Goal: Information Seeking & Learning: Compare options

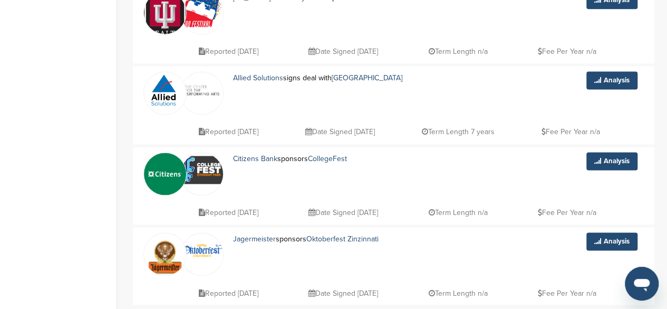
click at [430, 172] on div "Citizens Bank sponsors CollegeFest" at bounding box center [381, 173] width 316 height 43
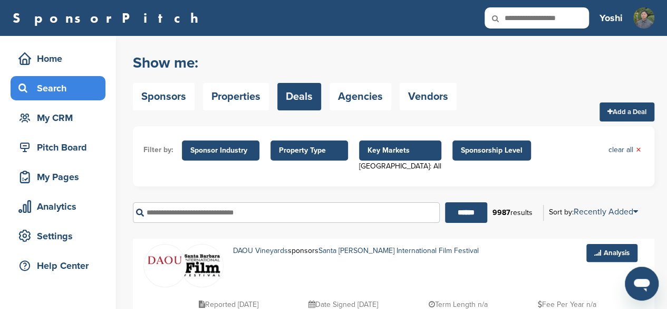
click at [233, 148] on span "Sponsor Industry" at bounding box center [220, 151] width 61 height 12
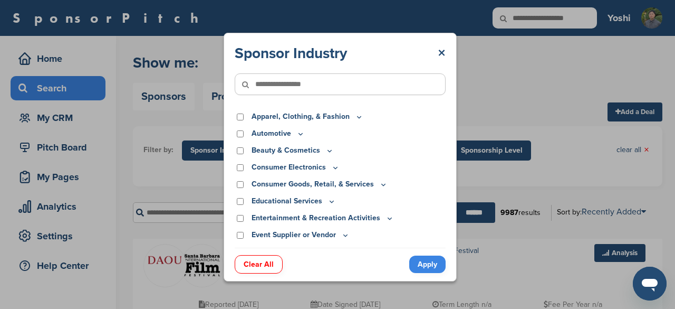
click at [478, 98] on div "Sponsor Industry × Apparel, Clothing, & Fashion Accessories Athletic Apparel & …" at bounding box center [340, 157] width 680 height 314
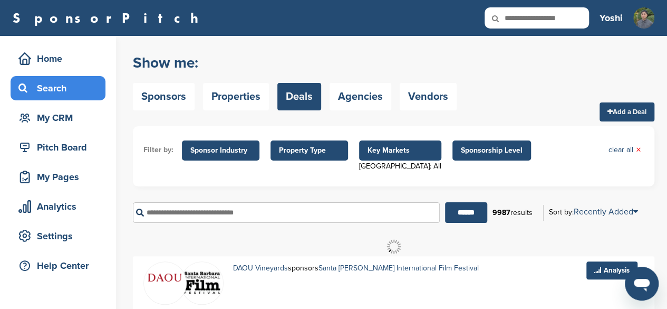
click at [327, 149] on span "Property Type" at bounding box center [309, 151] width 61 height 12
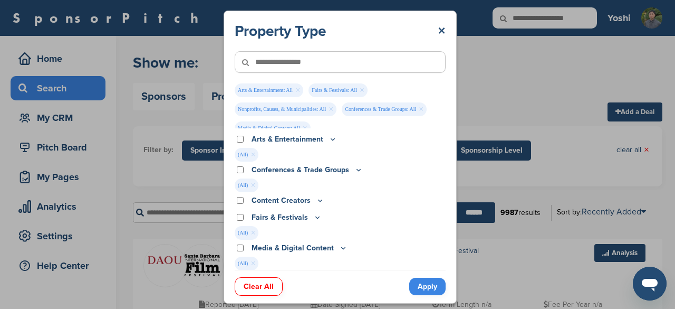
click at [426, 282] on link "Apply" at bounding box center [427, 285] width 36 height 17
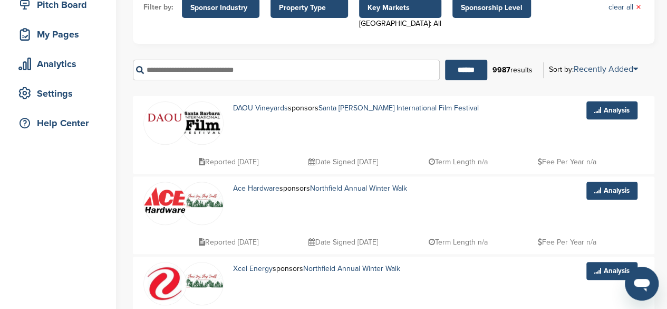
scroll to position [143, 0]
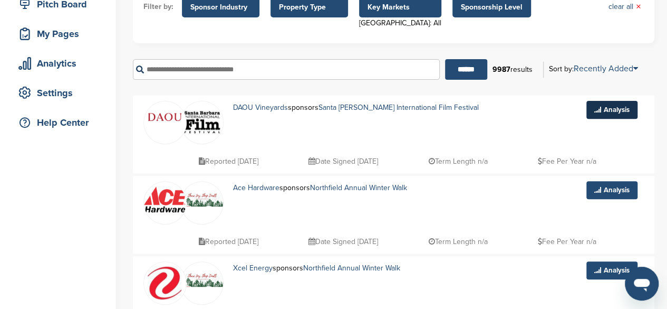
click at [601, 114] on link "Analysis" at bounding box center [611, 110] width 51 height 18
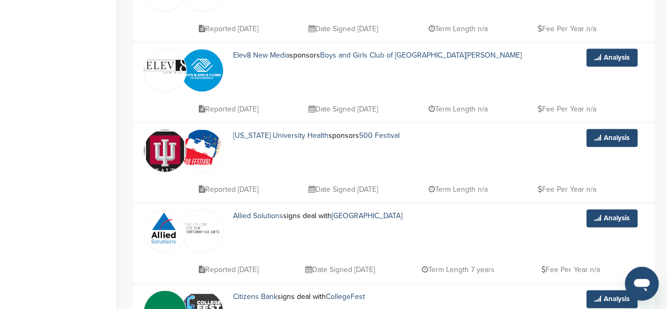
scroll to position [597, 0]
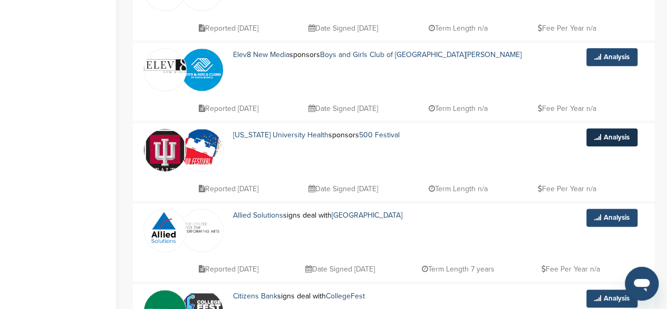
click at [608, 131] on link "Analysis" at bounding box center [611, 137] width 51 height 18
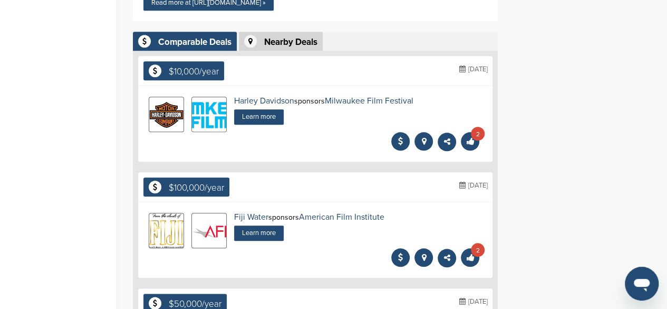
scroll to position [474, 0]
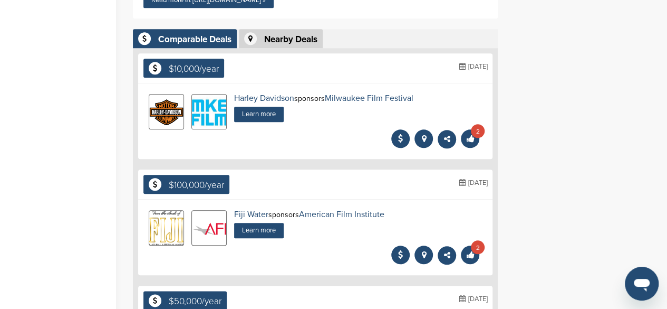
click at [362, 169] on div "$100,000/year January 2018" at bounding box center [315, 184] width 354 height 30
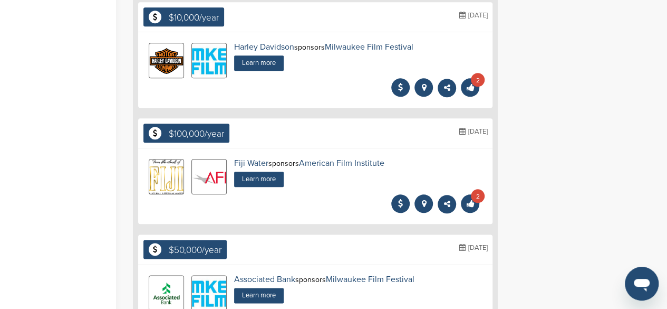
scroll to position [536, 0]
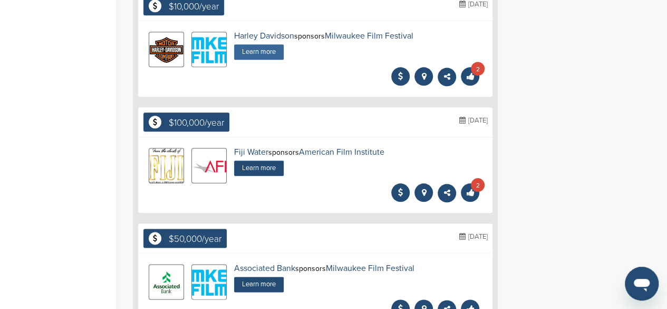
click at [257, 44] on link "Learn more" at bounding box center [259, 51] width 50 height 15
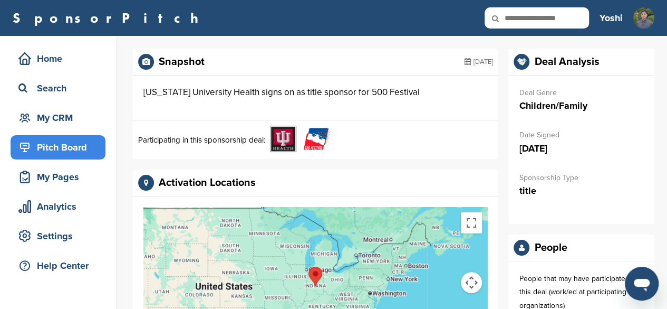
click at [76, 151] on div "Pitch Board" at bounding box center [61, 147] width 90 height 19
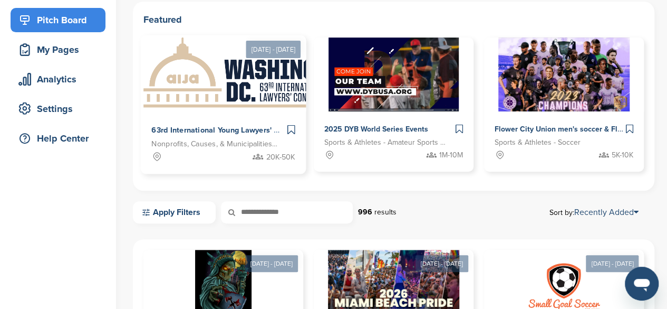
scroll to position [129, 0]
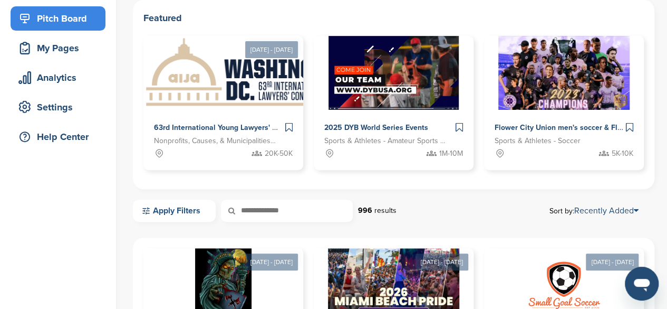
click at [184, 206] on link "Apply Filters" at bounding box center [174, 210] width 83 height 22
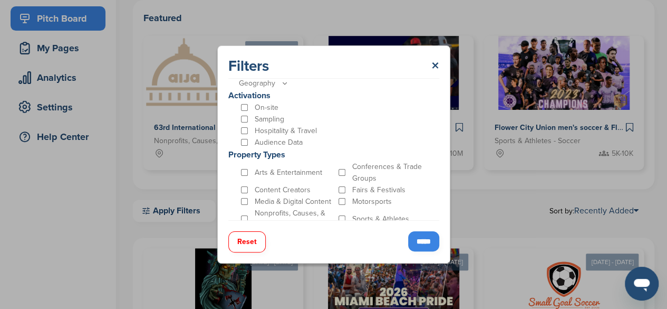
scroll to position [350, 0]
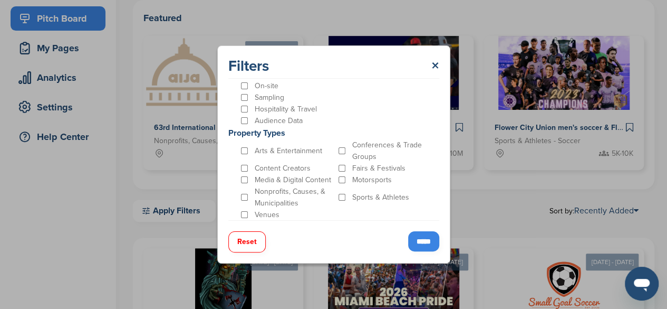
click at [422, 234] on input "*****" at bounding box center [423, 241] width 31 height 20
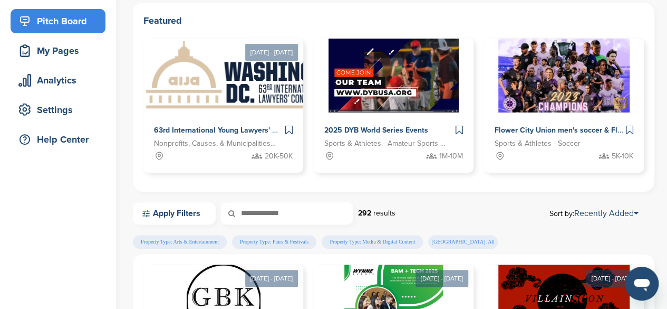
scroll to position [131, 0]
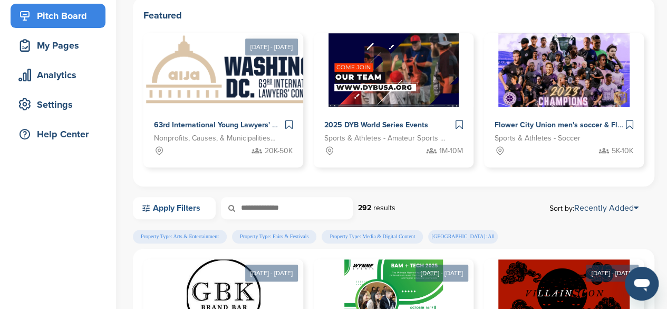
click at [198, 204] on link "Apply Filters" at bounding box center [174, 208] width 83 height 22
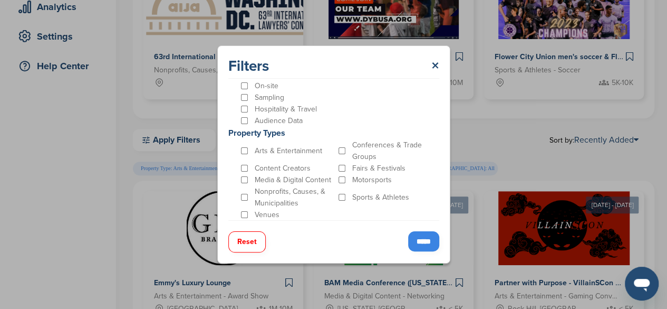
scroll to position [198, 0]
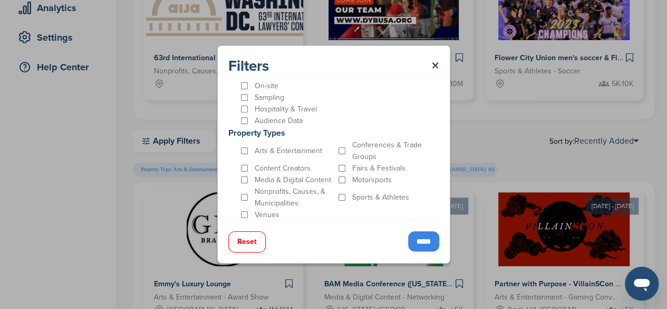
click at [412, 236] on input "*****" at bounding box center [423, 241] width 31 height 20
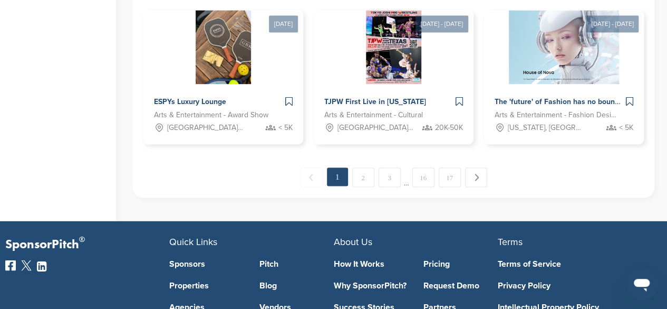
scroll to position [836, 0]
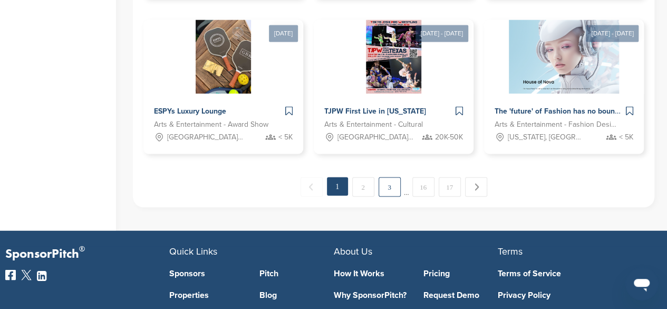
click at [393, 183] on link "3" at bounding box center [390, 187] width 22 height 20
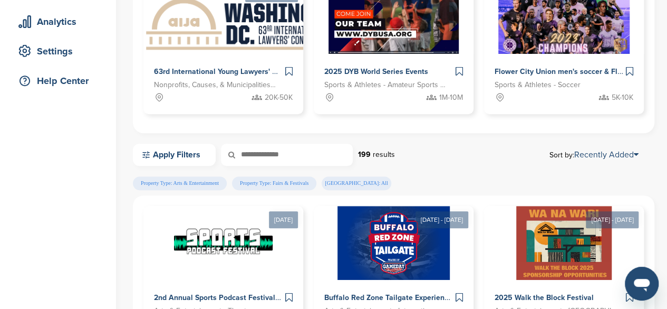
scroll to position [184, 0]
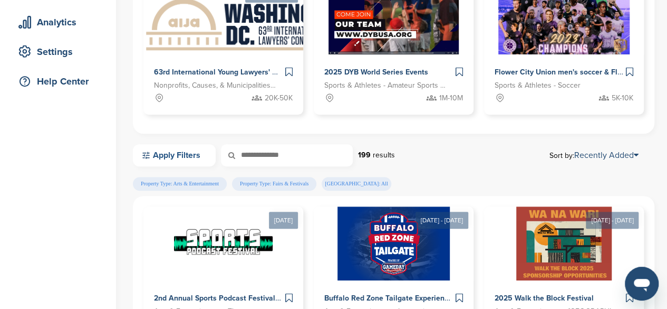
click at [194, 153] on link "Apply Filters" at bounding box center [174, 155] width 83 height 22
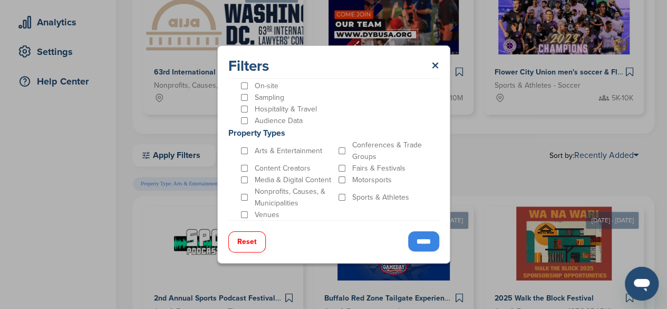
click at [279, 150] on p "Arts & Entertainment" at bounding box center [289, 151] width 68 height 12
click at [417, 238] on input "*****" at bounding box center [423, 241] width 31 height 20
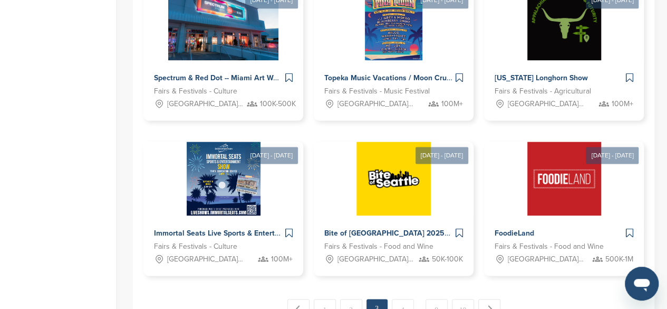
scroll to position [715, 0]
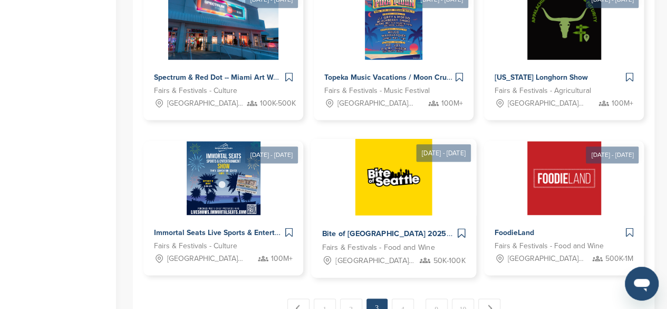
click at [429, 203] on img at bounding box center [393, 176] width 76 height 76
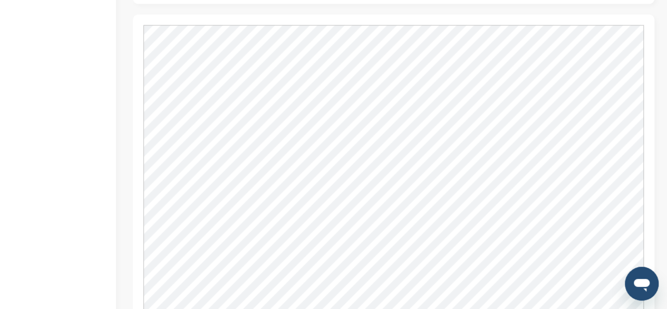
scroll to position [901, 0]
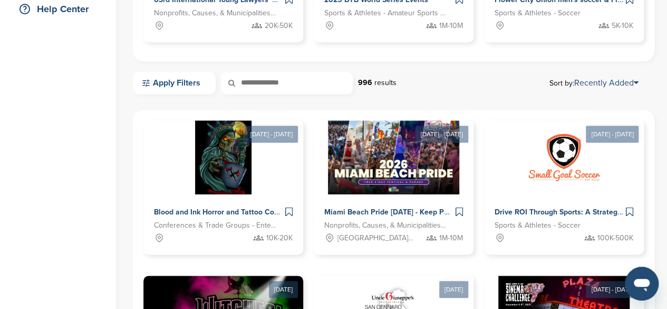
scroll to position [256, 0]
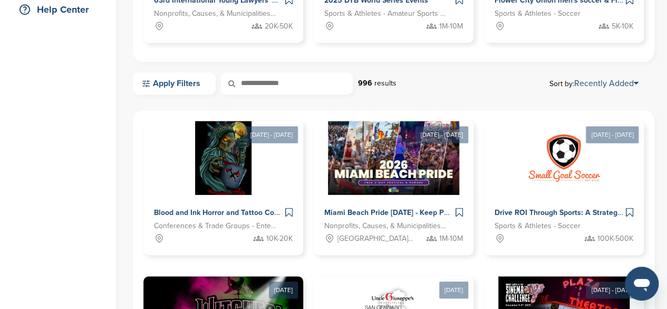
click at [177, 80] on link "Apply Filters" at bounding box center [174, 83] width 83 height 22
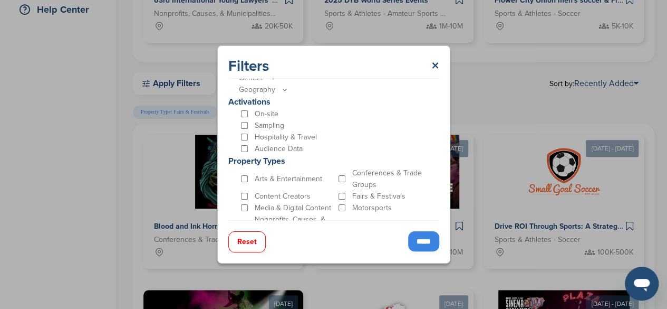
scroll to position [350, 0]
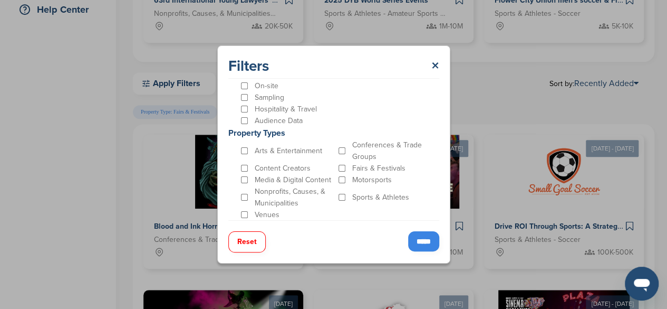
click at [412, 235] on input "*****" at bounding box center [423, 241] width 31 height 20
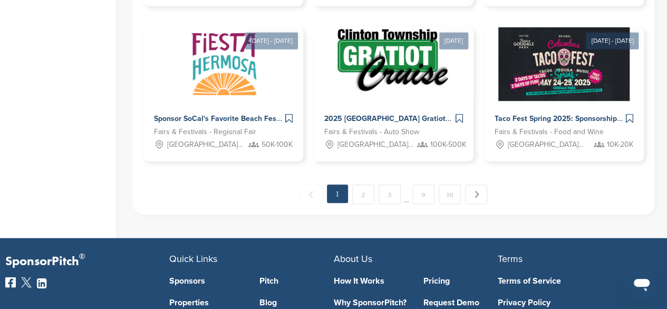
scroll to position [829, 0]
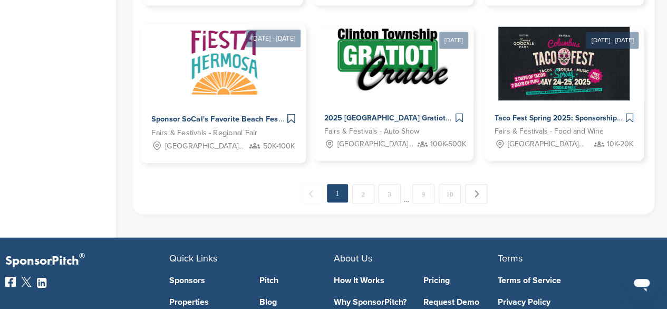
click at [245, 108] on div "Sponsor SoCal's Favorite Beach Festival & Reach 120K+ Fairs & Festivals - Regio…" at bounding box center [224, 131] width 166 height 62
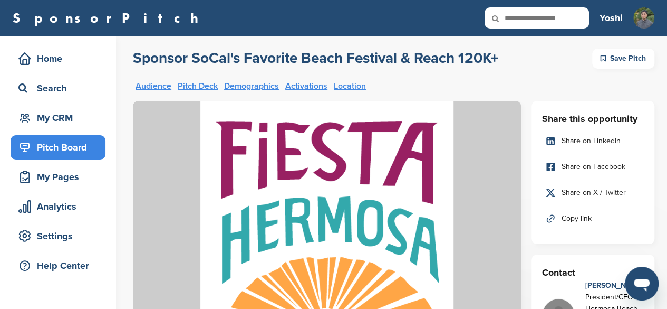
click at [140, 160] on img at bounding box center [327, 227] width 388 height 253
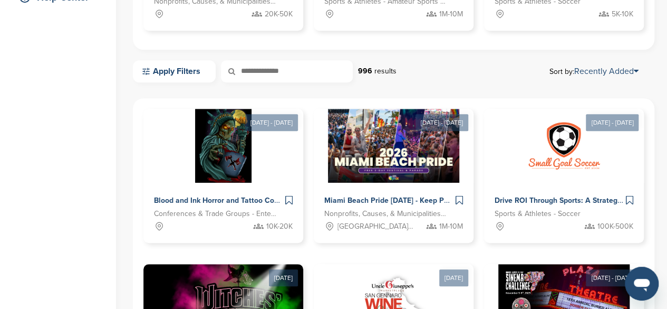
scroll to position [277, 0]
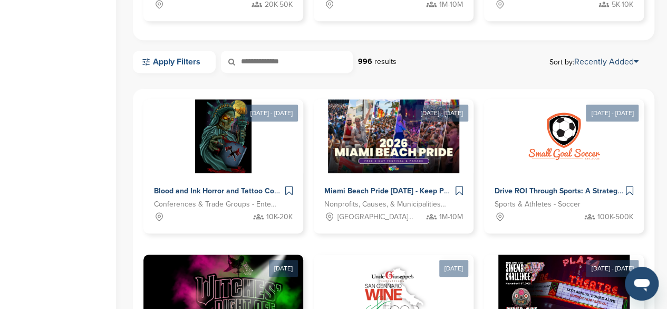
click at [187, 61] on link "Apply Filters" at bounding box center [174, 62] width 83 height 22
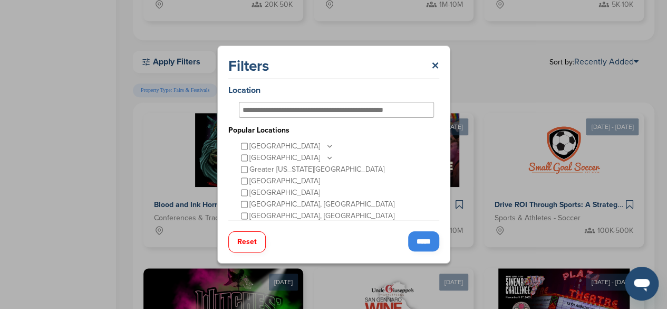
click at [411, 234] on input "*****" at bounding box center [423, 241] width 31 height 20
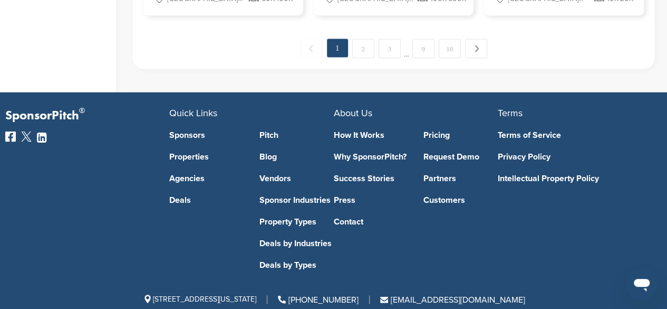
scroll to position [975, 0]
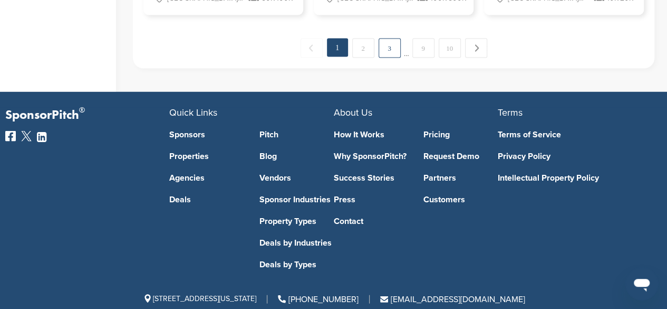
click at [387, 47] on link "3" at bounding box center [390, 48] width 22 height 20
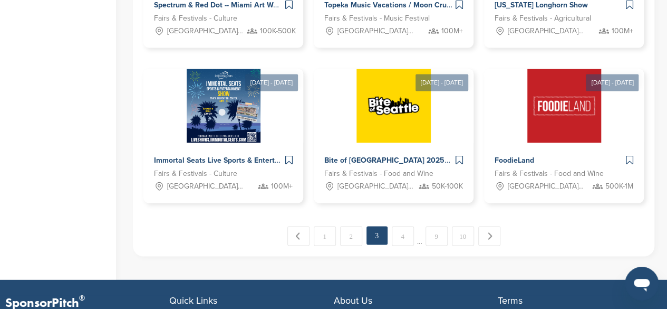
scroll to position [787, 0]
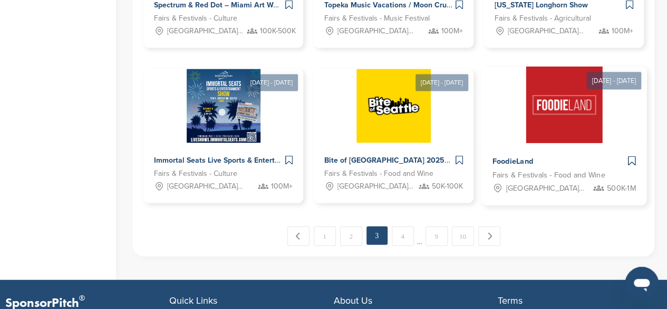
click at [572, 131] on img at bounding box center [564, 104] width 76 height 76
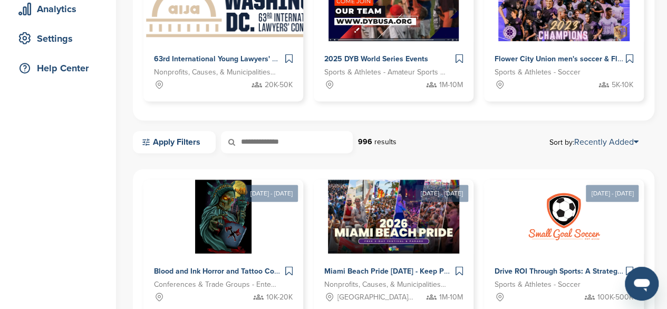
scroll to position [199, 0]
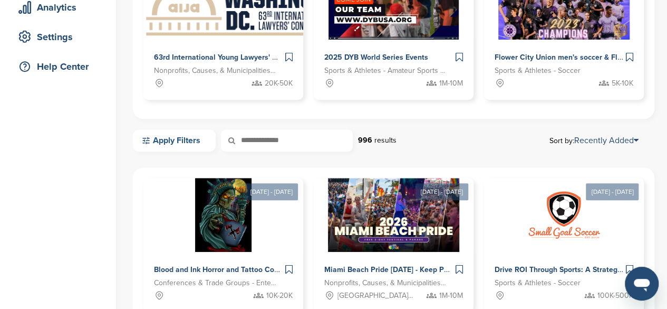
click at [198, 136] on link "Apply Filters" at bounding box center [174, 140] width 83 height 22
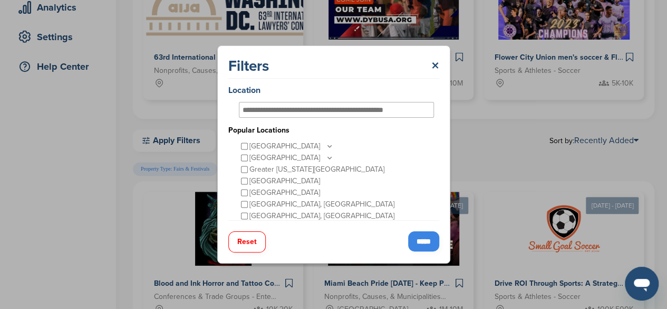
click at [411, 236] on input "*****" at bounding box center [423, 241] width 31 height 20
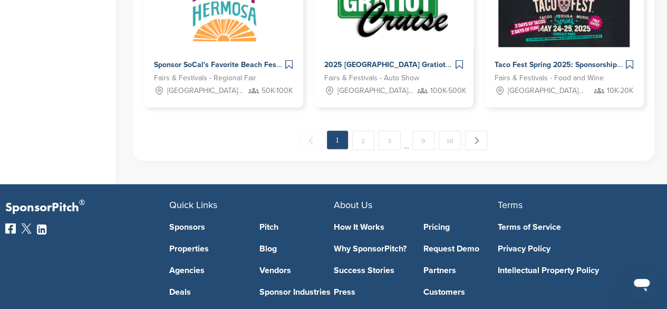
scroll to position [883, 0]
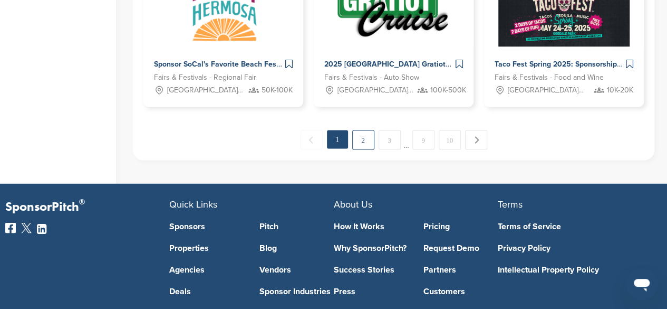
click at [366, 140] on link "2" at bounding box center [363, 140] width 22 height 20
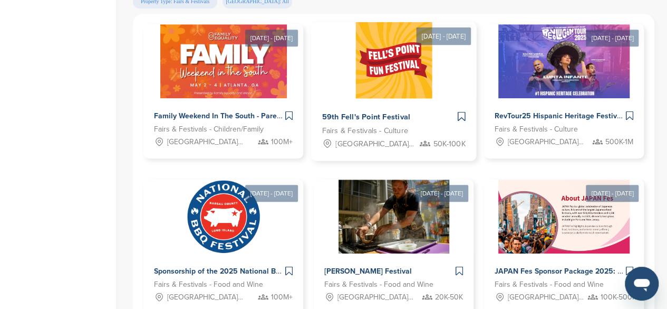
scroll to position [365, 0]
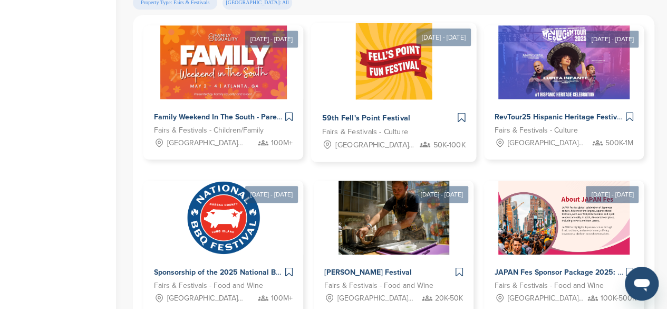
click at [381, 97] on img at bounding box center [393, 61] width 76 height 76
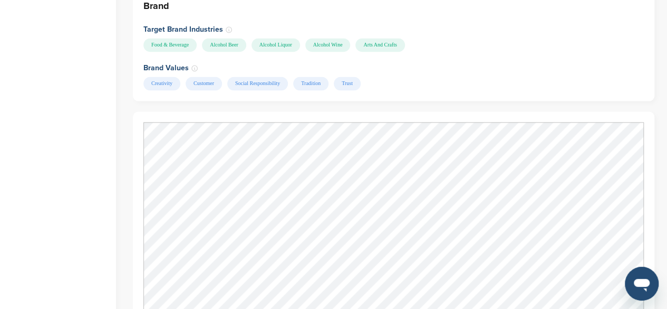
scroll to position [791, 0]
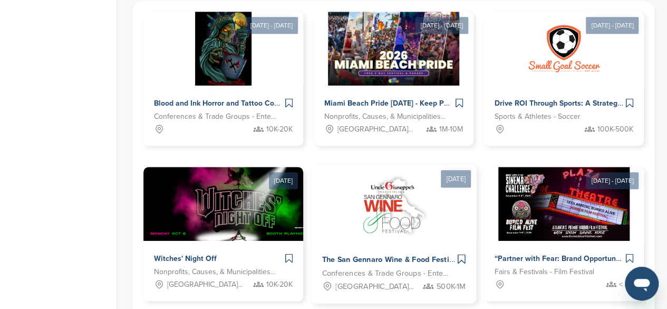
click at [375, 199] on img at bounding box center [393, 202] width 85 height 76
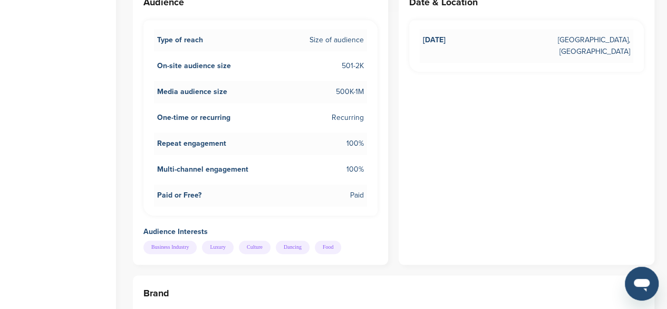
scroll to position [518, 0]
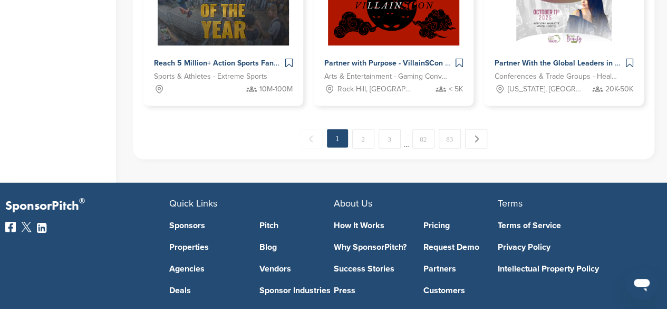
scroll to position [872, 0]
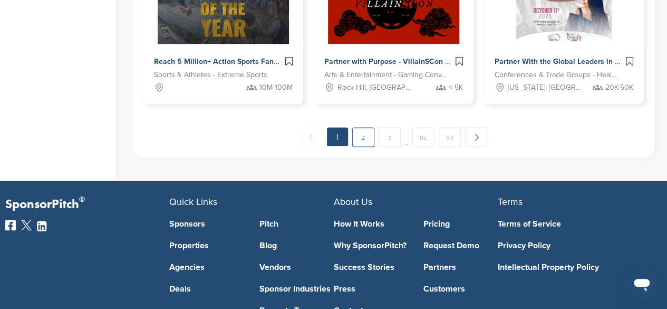
click at [359, 132] on link "2" at bounding box center [363, 137] width 22 height 20
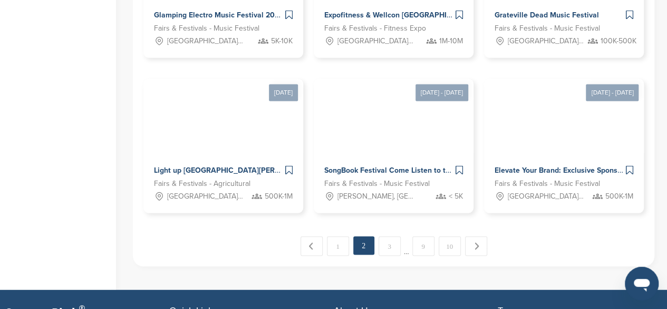
scroll to position [765, 0]
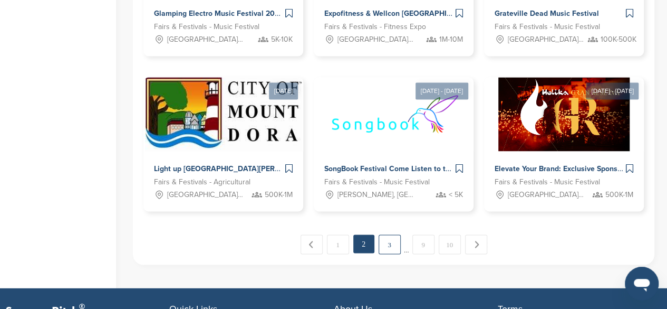
click at [399, 246] on link "3" at bounding box center [390, 244] width 22 height 20
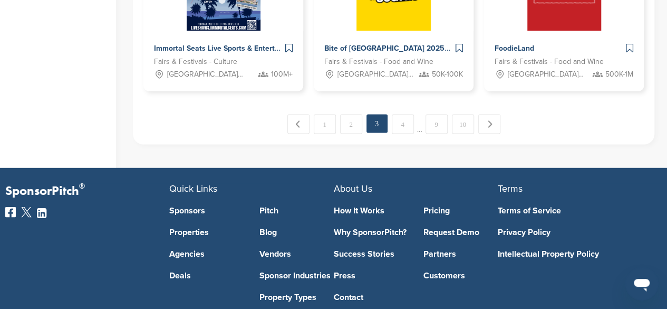
scroll to position [879, 0]
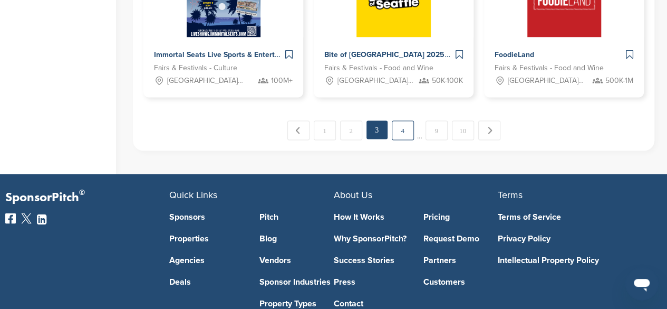
click at [398, 131] on link "4" at bounding box center [403, 130] width 22 height 20
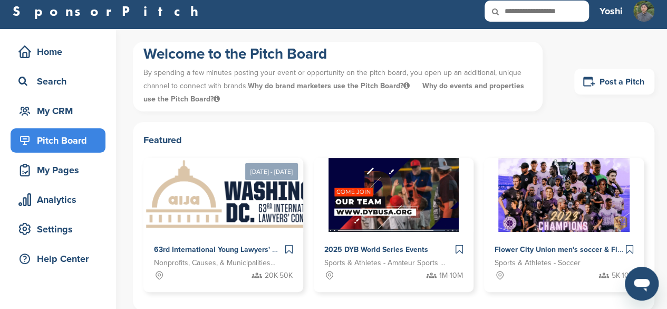
scroll to position [0, 0]
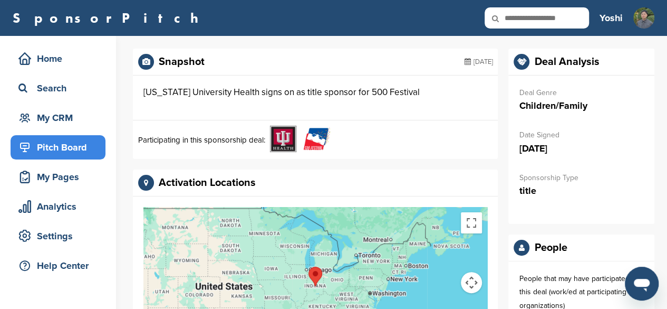
click at [85, 140] on div "Pitch Board" at bounding box center [61, 147] width 90 height 19
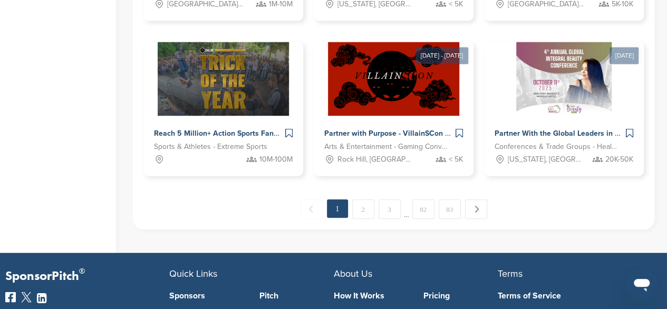
scroll to position [804, 0]
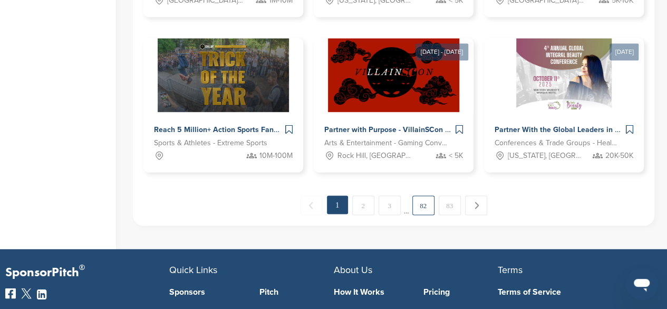
click at [418, 200] on link "82" at bounding box center [423, 205] width 22 height 20
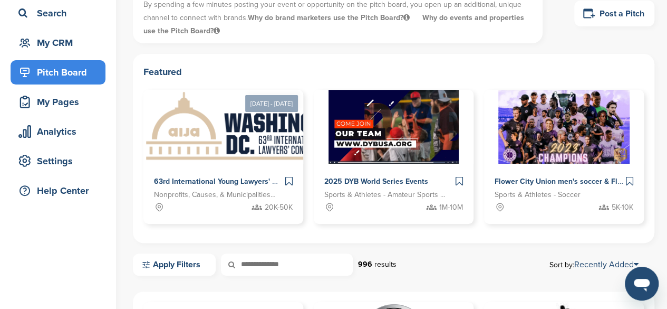
scroll to position [0, 0]
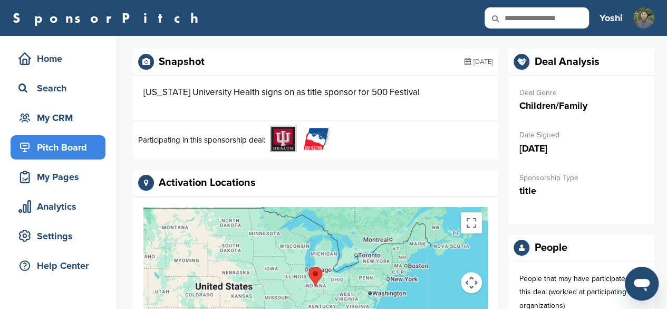
click at [66, 146] on div "Pitch Board" at bounding box center [61, 147] width 90 height 19
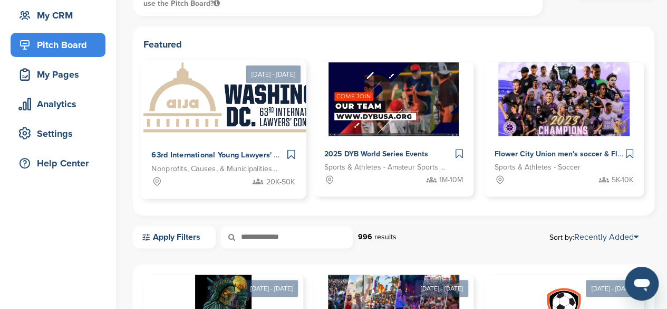
scroll to position [101, 0]
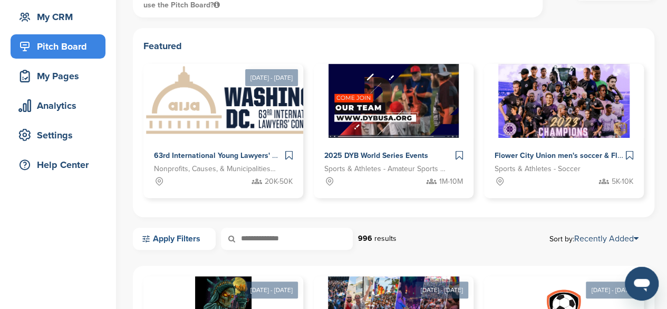
click at [187, 239] on link "Apply Filters" at bounding box center [174, 238] width 83 height 22
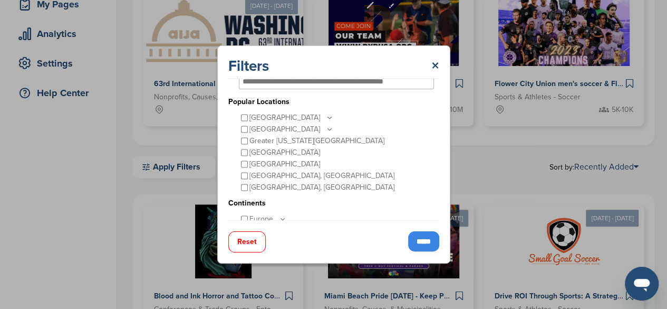
scroll to position [0, 0]
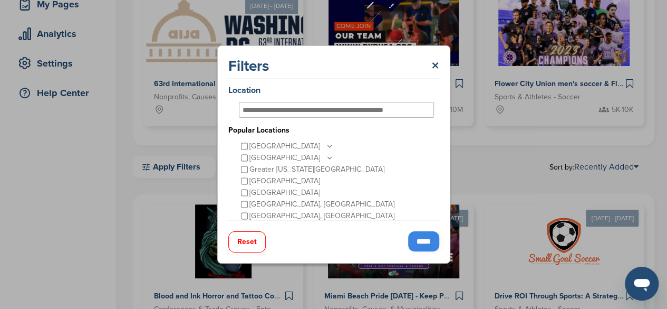
click at [408, 241] on input "*****" at bounding box center [423, 241] width 31 height 20
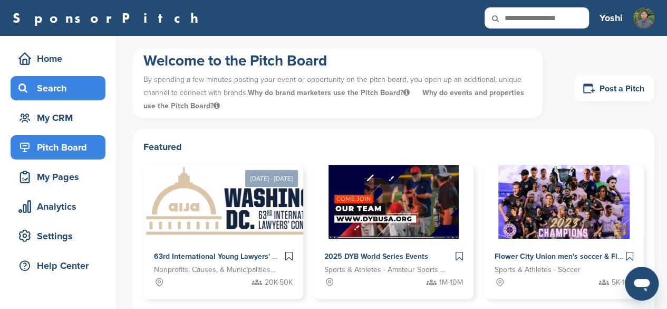
click at [73, 88] on div "Search" at bounding box center [61, 88] width 90 height 19
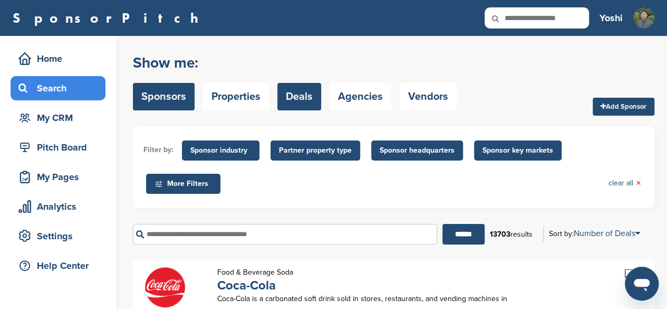
click at [292, 93] on link "Deals" at bounding box center [299, 96] width 44 height 27
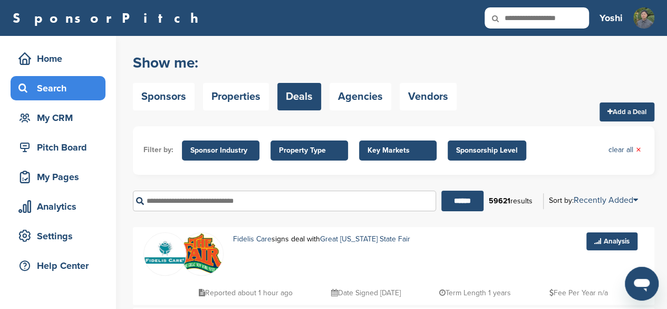
click at [302, 145] on span "Property Type" at bounding box center [309, 151] width 61 height 12
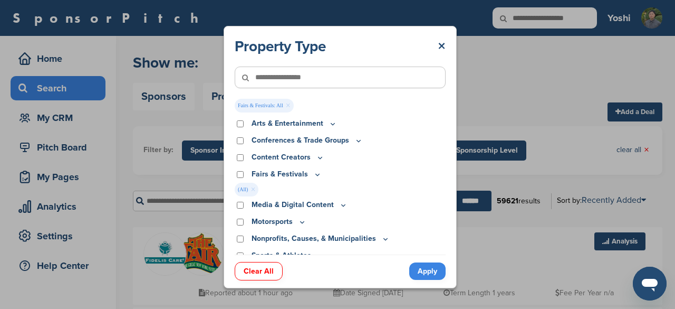
click at [425, 269] on link "Apply" at bounding box center [427, 270] width 36 height 17
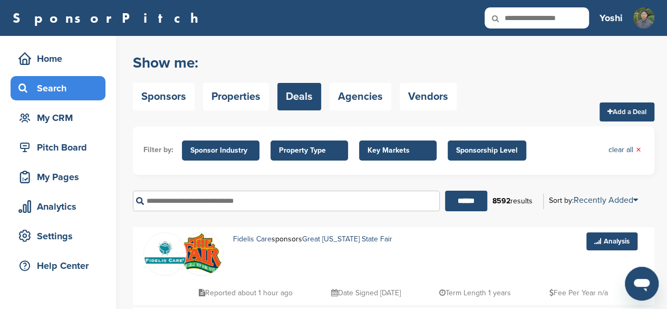
click at [316, 153] on span "Property Type" at bounding box center [309, 151] width 61 height 12
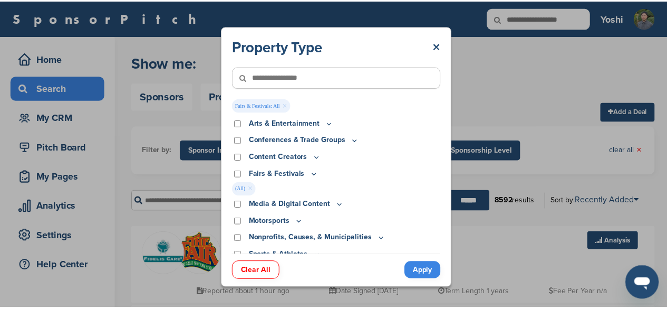
scroll to position [26, 0]
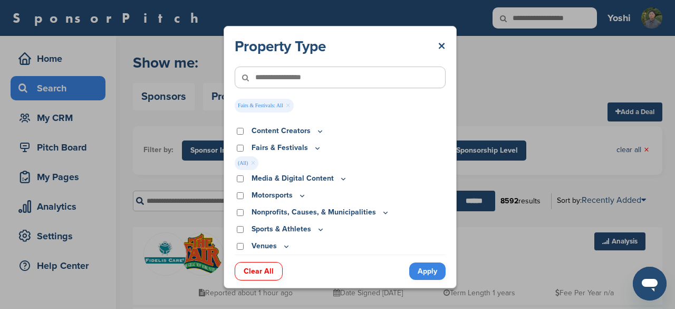
click at [504, 110] on div "Property Type × Fairs & Festivals: All × Arts & Entertainment Actor/Actress Amu…" at bounding box center [340, 157] width 680 height 314
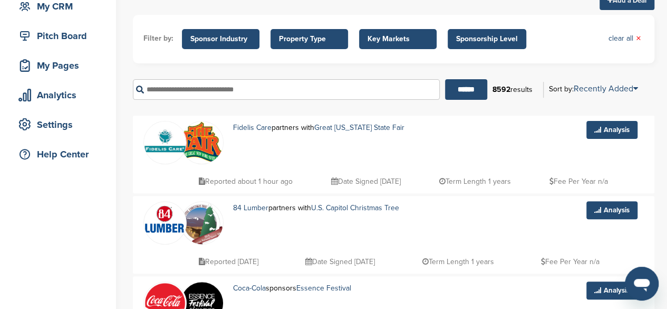
scroll to position [112, 0]
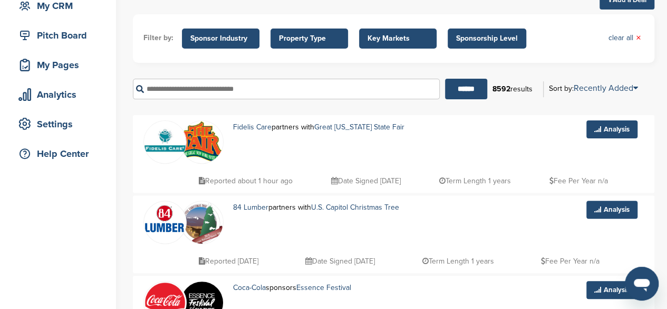
click at [396, 33] on span "Key Markets" at bounding box center [398, 39] width 61 height 12
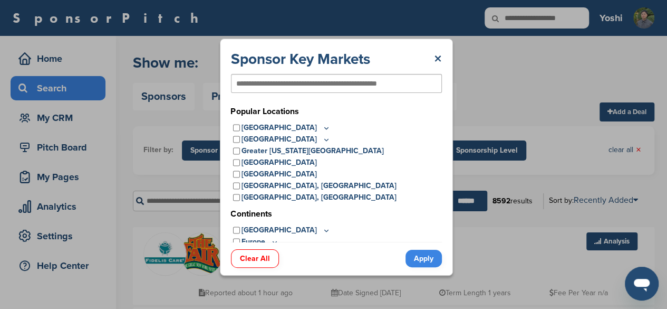
scroll to position [0, 0]
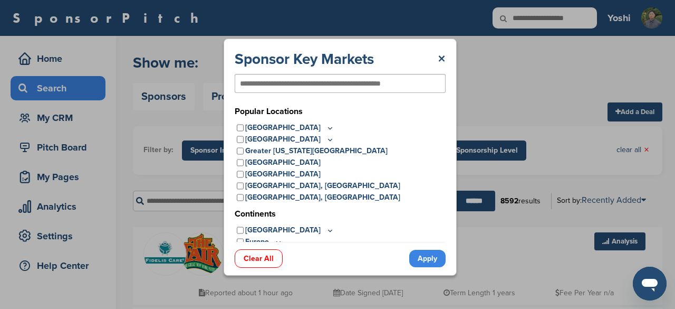
click at [259, 129] on p "[GEOGRAPHIC_DATA]" at bounding box center [289, 128] width 89 height 12
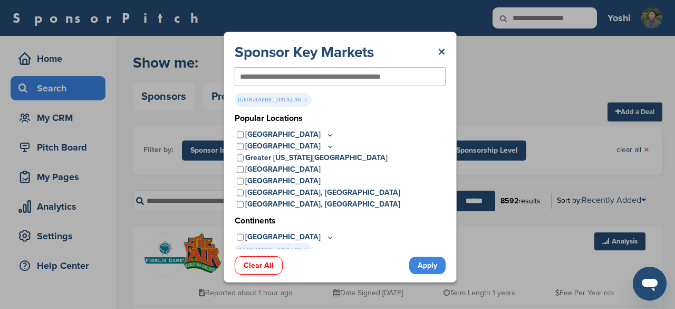
click at [428, 263] on link "Apply" at bounding box center [427, 264] width 36 height 17
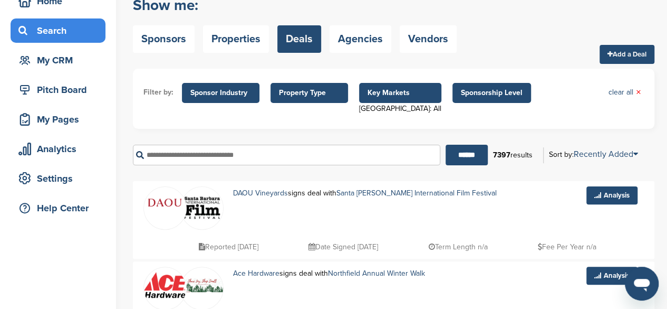
scroll to position [58, 0]
